Goal: Task Accomplishment & Management: Use online tool/utility

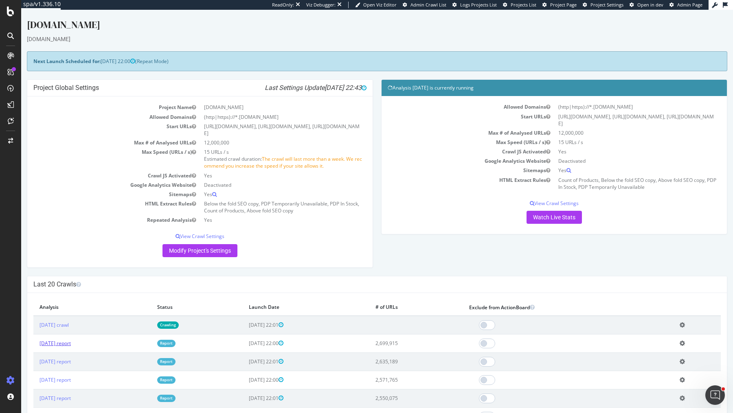
click at [71, 340] on link "[DATE] report" at bounding box center [54, 343] width 31 height 7
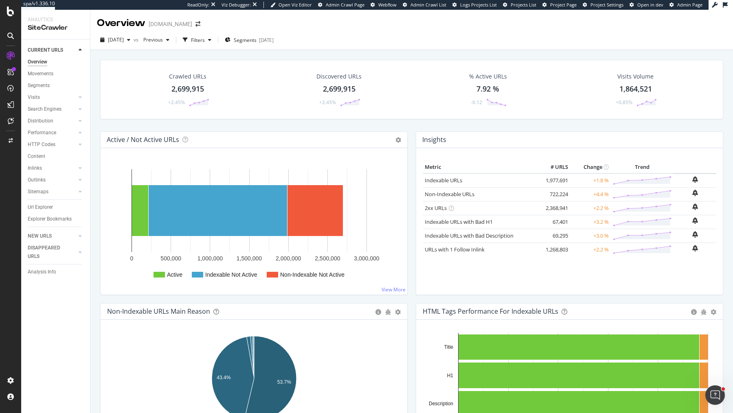
drag, startPoint x: 46, startPoint y: 207, endPoint x: 282, endPoint y: 49, distance: 284.5
click at [46, 207] on div "Url Explorer" at bounding box center [40, 207] width 25 height 9
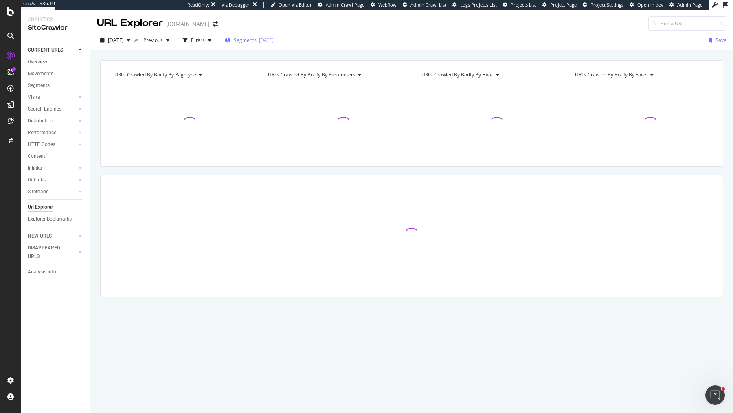
click at [274, 39] on div "[DATE]" at bounding box center [266, 40] width 15 height 7
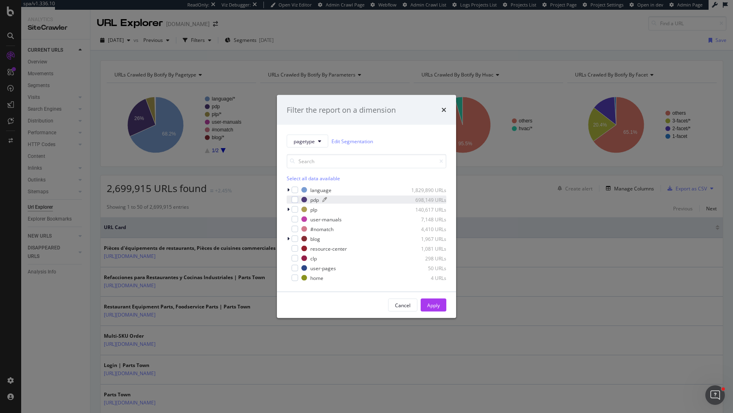
click at [307, 201] on div "pdp 698,149 URLs" at bounding box center [373, 199] width 145 height 7
click at [432, 302] on div "Apply" at bounding box center [433, 305] width 13 height 7
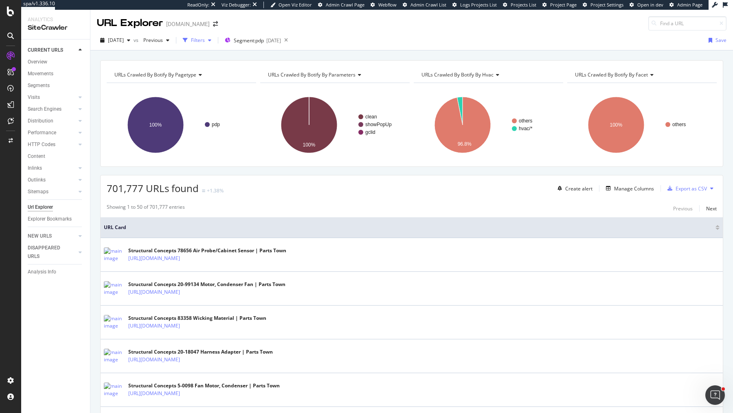
click at [205, 37] on div "Filters" at bounding box center [198, 40] width 14 height 7
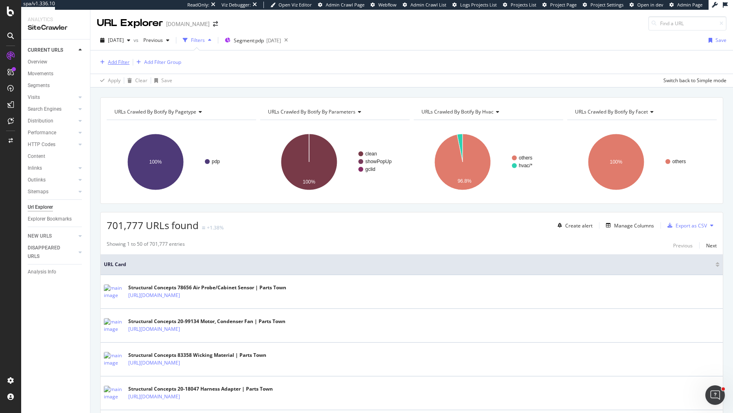
click at [107, 62] on div "button" at bounding box center [102, 62] width 11 height 5
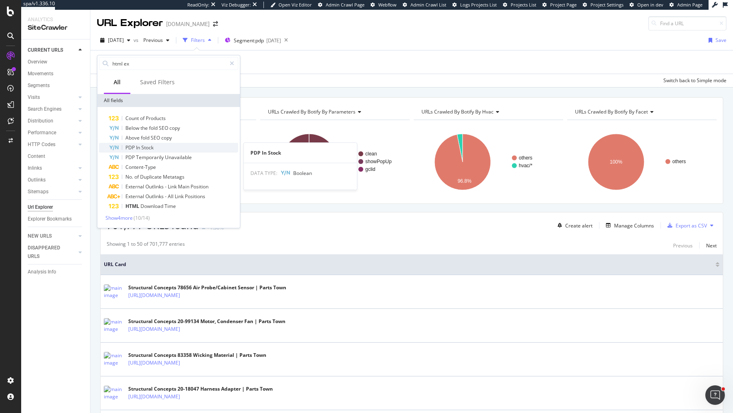
type input "html ex"
click at [159, 146] on div "PDP In Stock" at bounding box center [173, 148] width 129 height 10
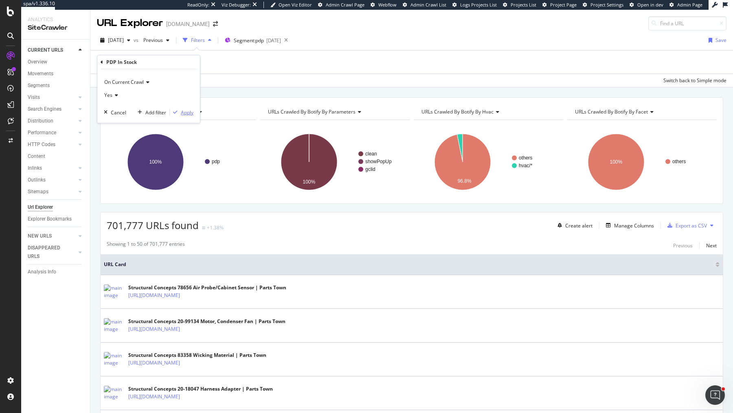
click at [184, 112] on div "Apply" at bounding box center [187, 112] width 13 height 7
